Goal: Entertainment & Leisure: Consume media (video, audio)

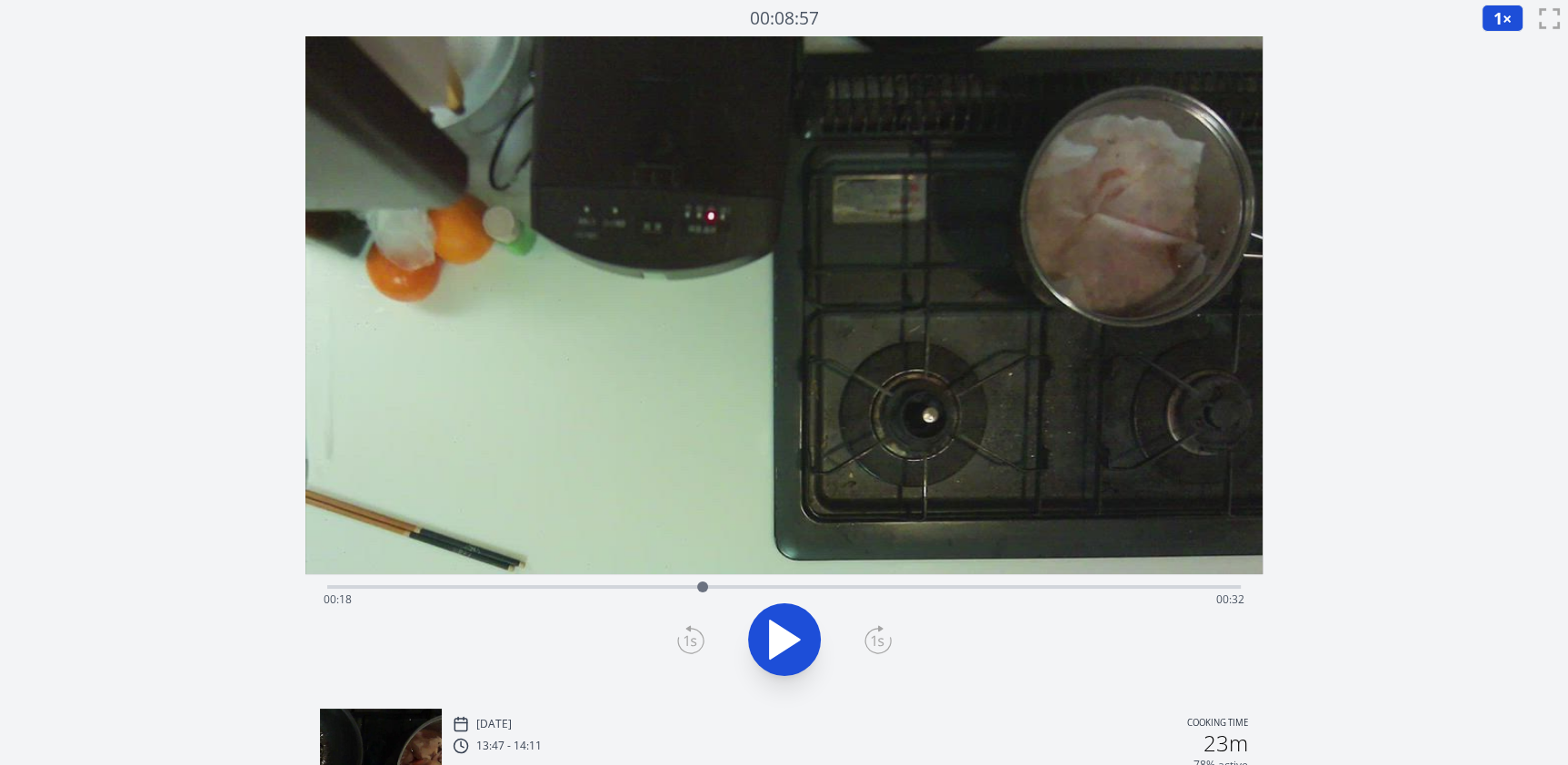
drag, startPoint x: 348, startPoint y: 587, endPoint x: 702, endPoint y: 569, distance: 354.5
click at [702, 569] on div "Time elapsed: 00:18 Time remaining: 00:32" at bounding box center [784, 365] width 956 height 658
click at [829, 585] on div "Time elapsed: 00:49 Time remaining: 00:00" at bounding box center [784, 600] width 921 height 29
click at [785, 659] on icon at bounding box center [784, 639] width 51 height 51
click at [734, 586] on div "Time elapsed: 00:49 Time remaining: 00:00" at bounding box center [784, 600] width 921 height 29
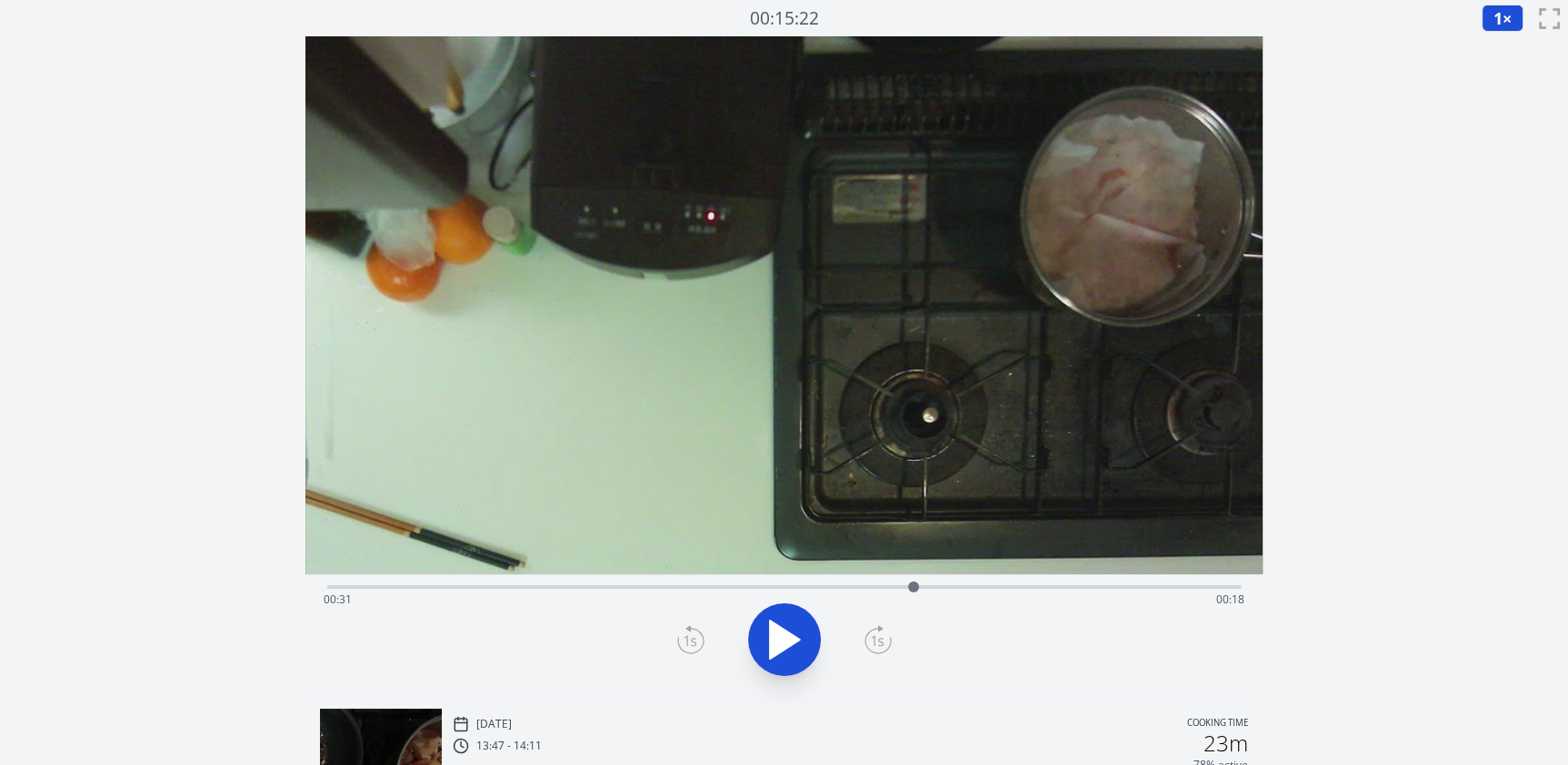
drag, startPoint x: 737, startPoint y: 585, endPoint x: 913, endPoint y: 576, distance: 176.2
click at [913, 576] on div at bounding box center [913, 587] width 27 height 27
drag, startPoint x: 916, startPoint y: 587, endPoint x: 1053, endPoint y: 560, distance: 139.6
click at [1053, 560] on div "Time elapsed: 00:39 Time remaining: 00:11" at bounding box center [784, 365] width 956 height 658
click at [734, 582] on div "Time elapsed: 00:49 Time remaining: 00:00" at bounding box center [784, 584] width 913 height 22
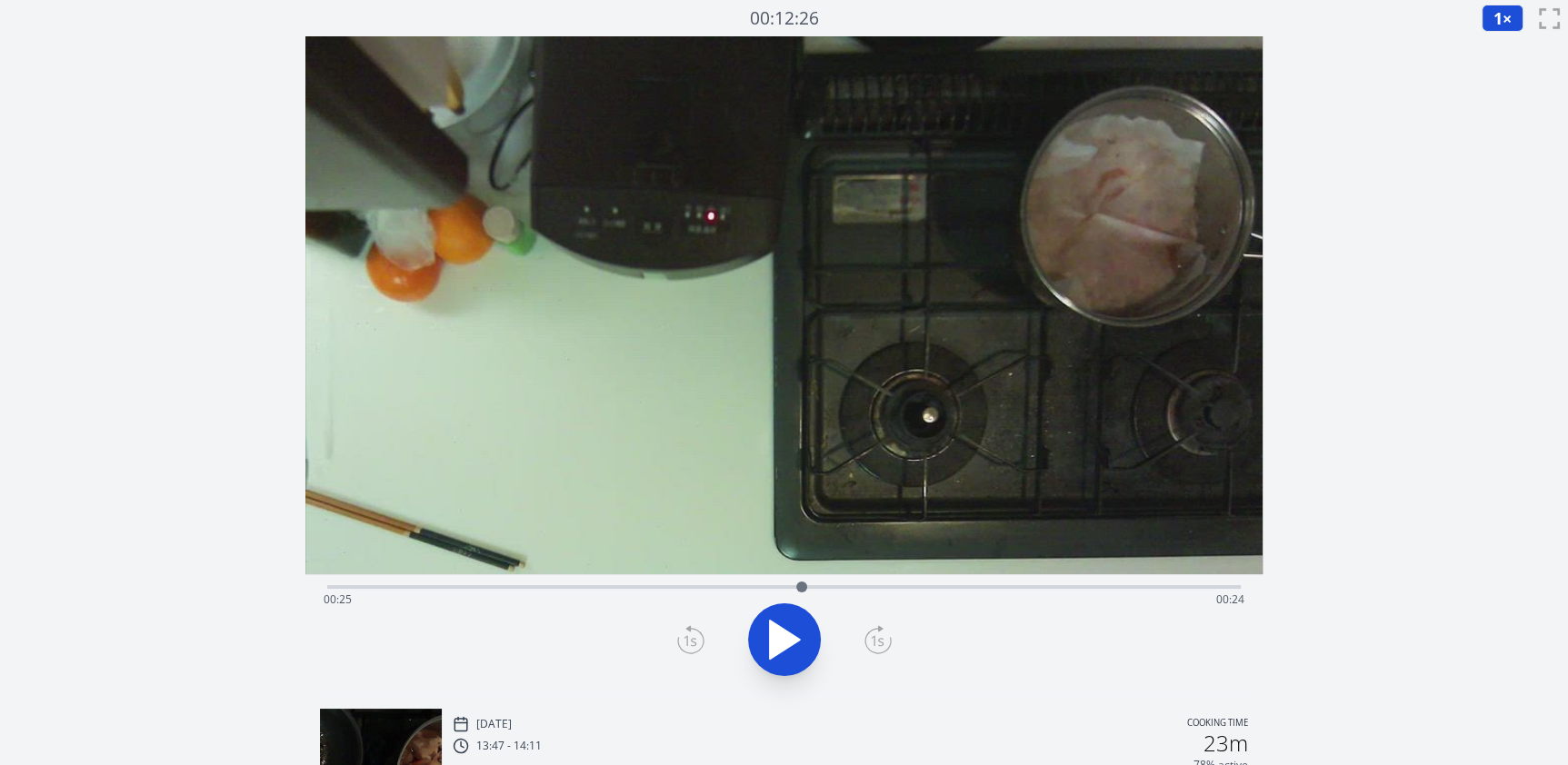
drag, startPoint x: 734, startPoint y: 583, endPoint x: 804, endPoint y: 575, distance: 70.5
click at [803, 575] on div at bounding box center [802, 587] width 27 height 27
drag, startPoint x: 800, startPoint y: 586, endPoint x: 866, endPoint y: 587, distance: 66.0
click at [866, 587] on div at bounding box center [866, 586] width 11 height 11
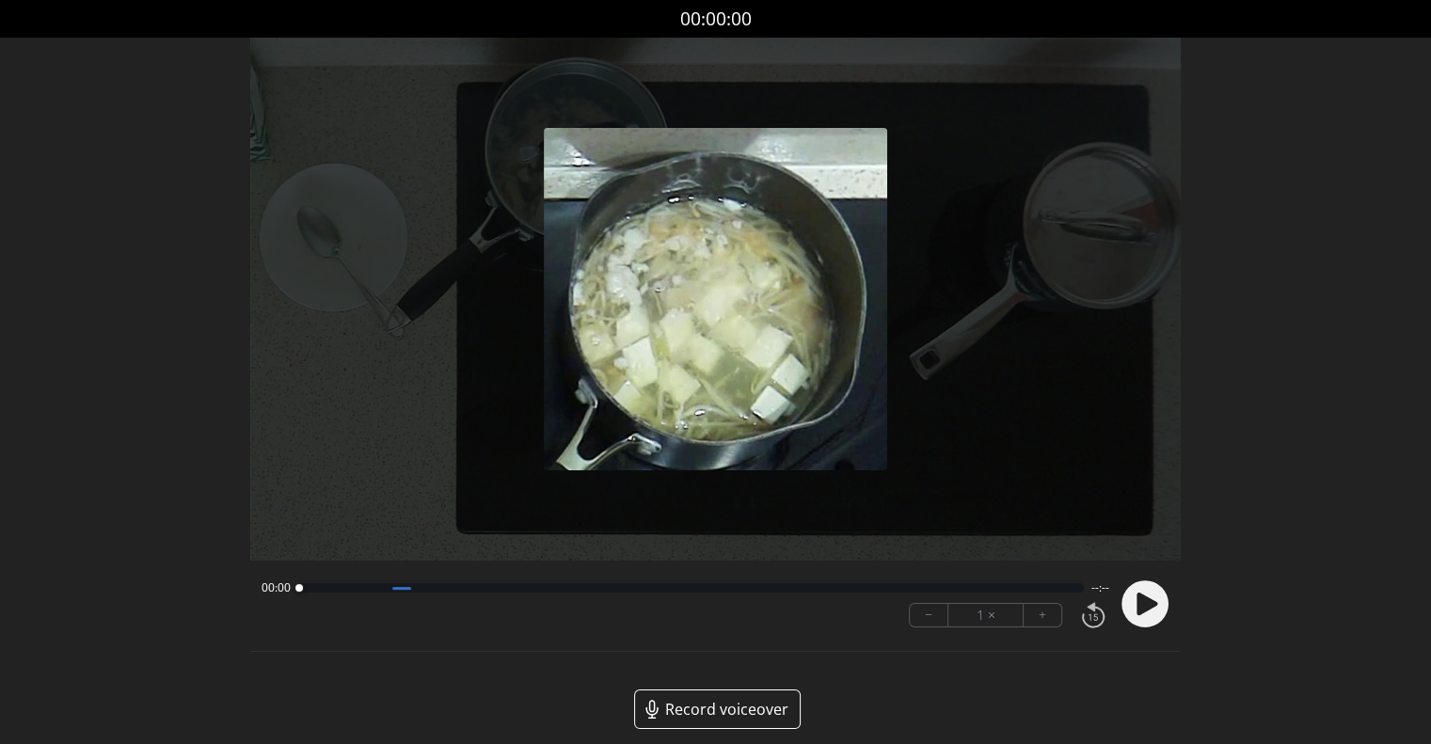
click at [1132, 598] on circle at bounding box center [1144, 603] width 47 height 47
